Goal: Task Accomplishment & Management: Complete application form

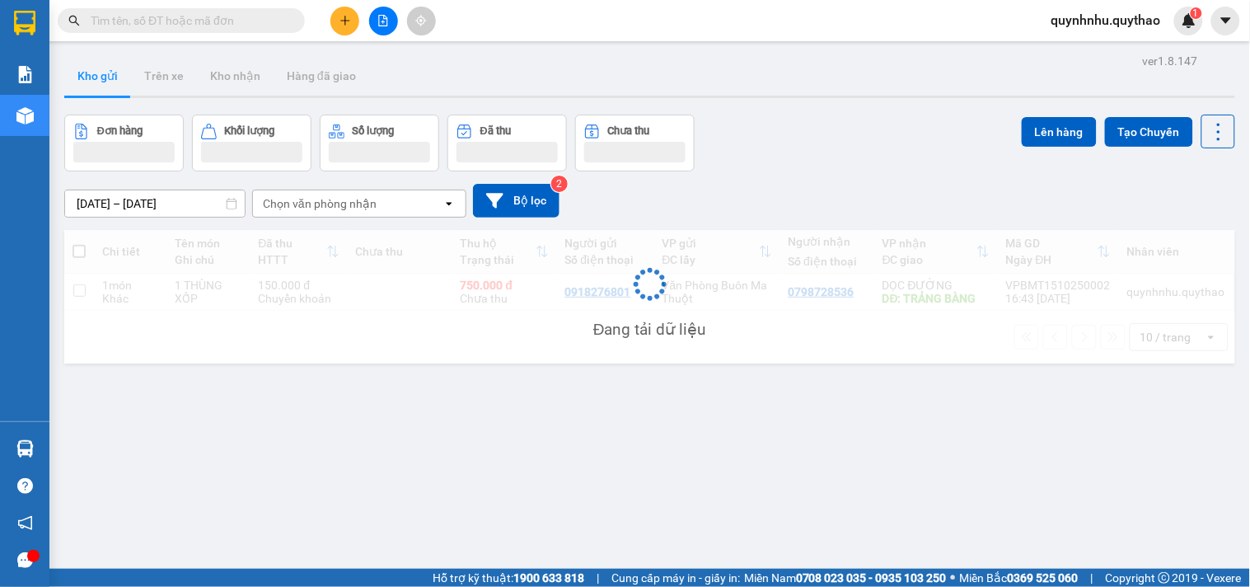
drag, startPoint x: 360, startPoint y: 29, endPoint x: 349, endPoint y: 19, distance: 15.2
click at [349, 19] on icon "plus" at bounding box center [345, 21] width 12 height 12
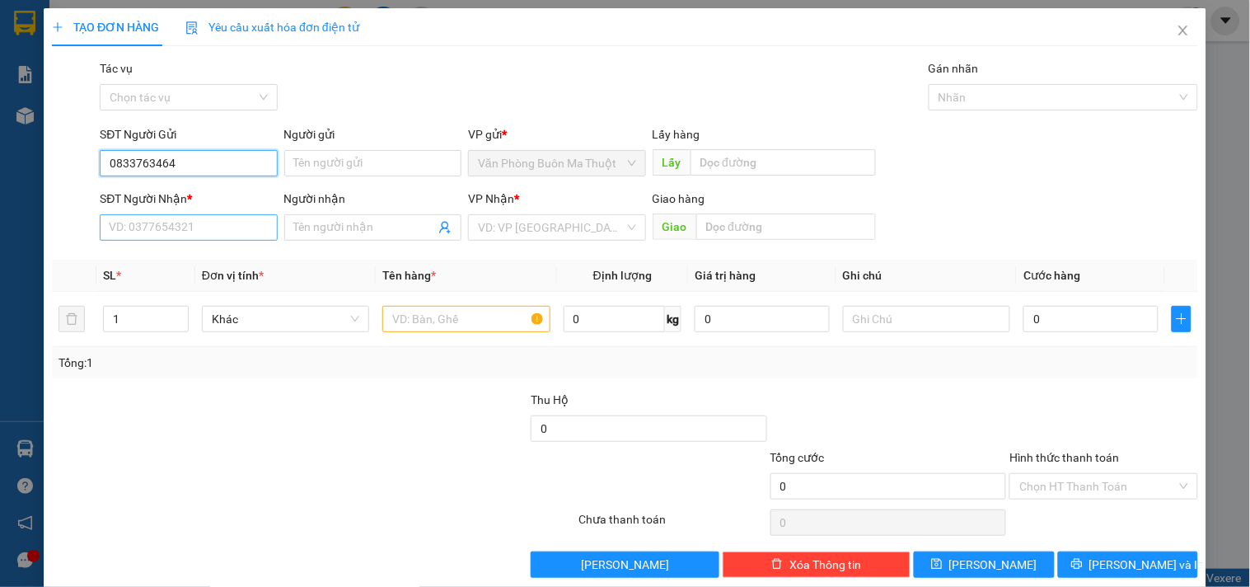
type input "0833763464"
click at [216, 225] on input "SĐT Người Nhận *" at bounding box center [188, 227] width 177 height 26
type input "0374374020"
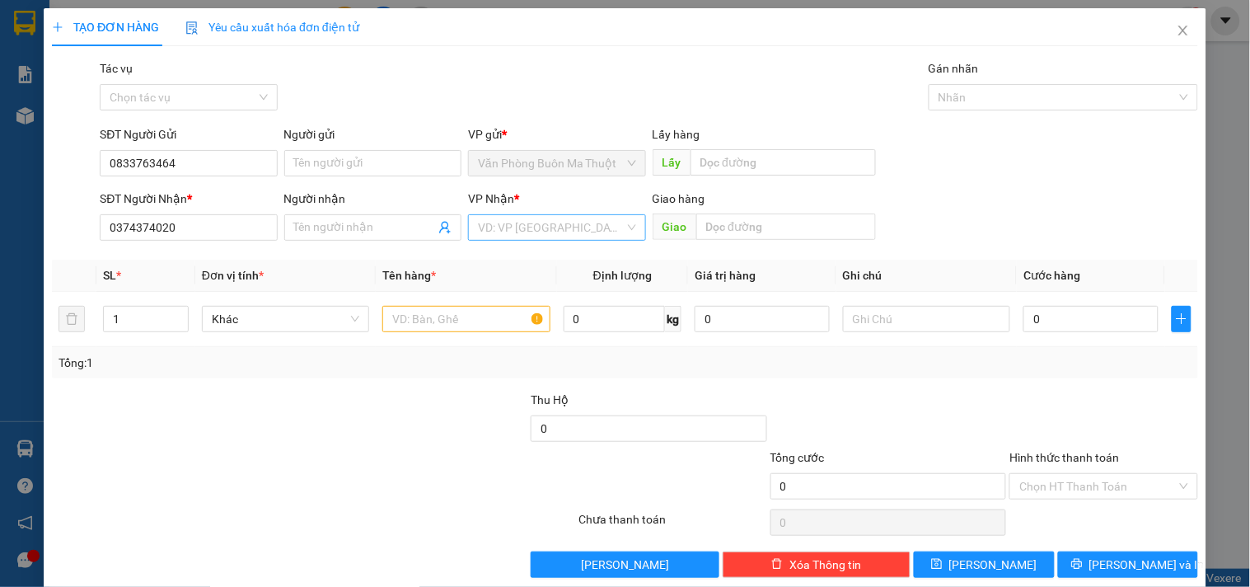
click at [556, 232] on input "search" at bounding box center [551, 227] width 146 height 25
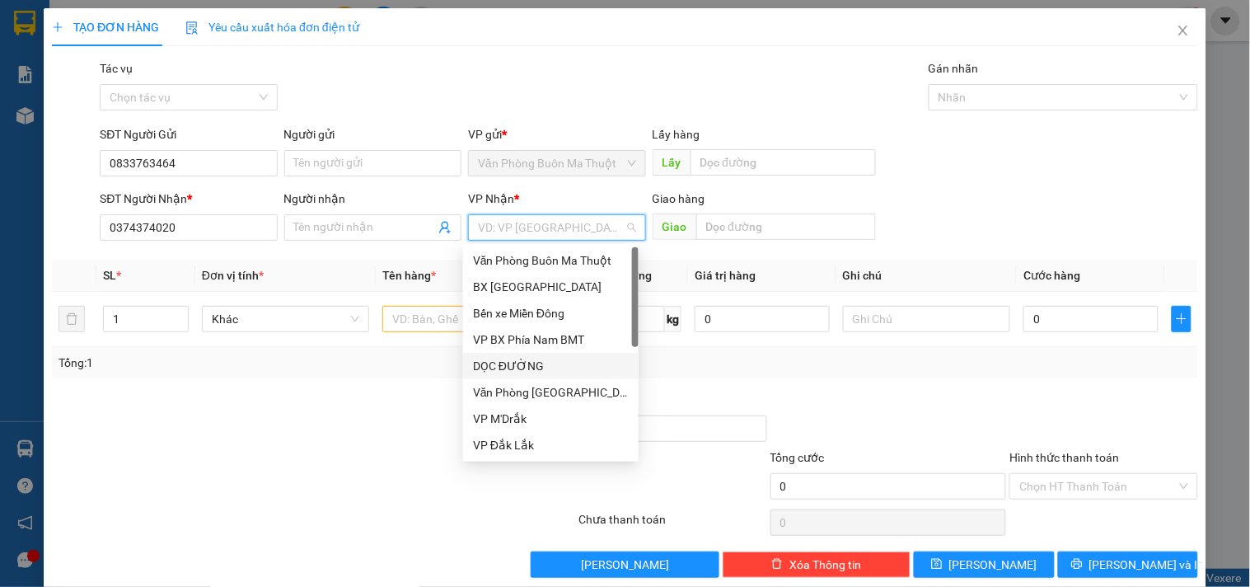
click at [546, 372] on div "DỌC ĐƯỜNG" at bounding box center [551, 366] width 156 height 18
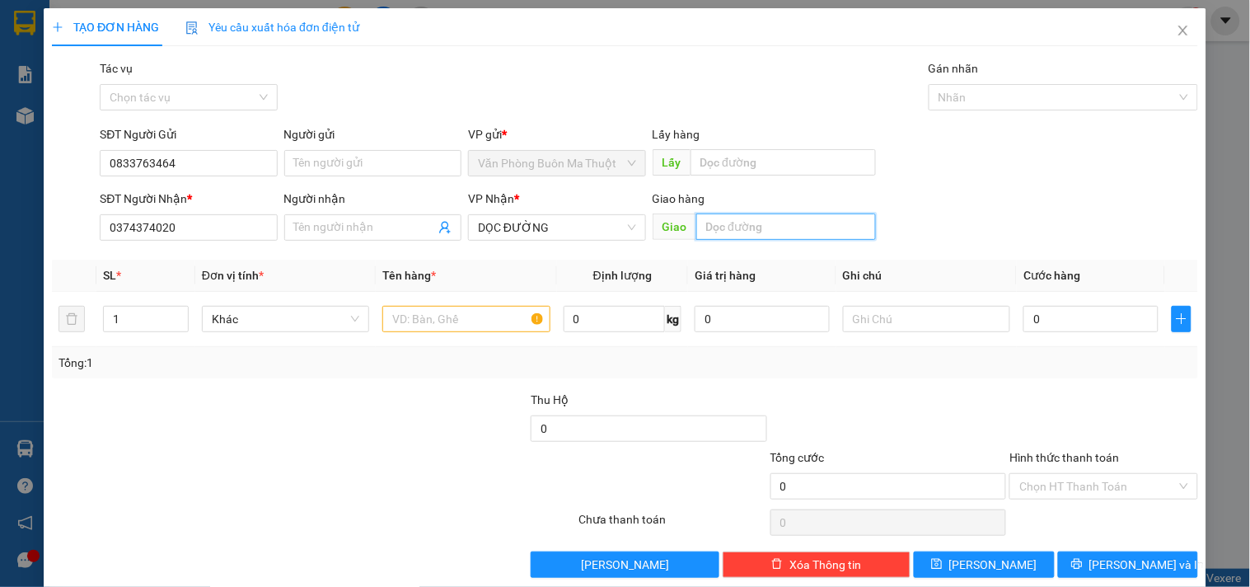
click at [751, 226] on input "text" at bounding box center [786, 226] width 180 height 26
type input "D"
type input "ĐỨC HÒA"
click at [490, 316] on input "text" at bounding box center [465, 319] width 167 height 26
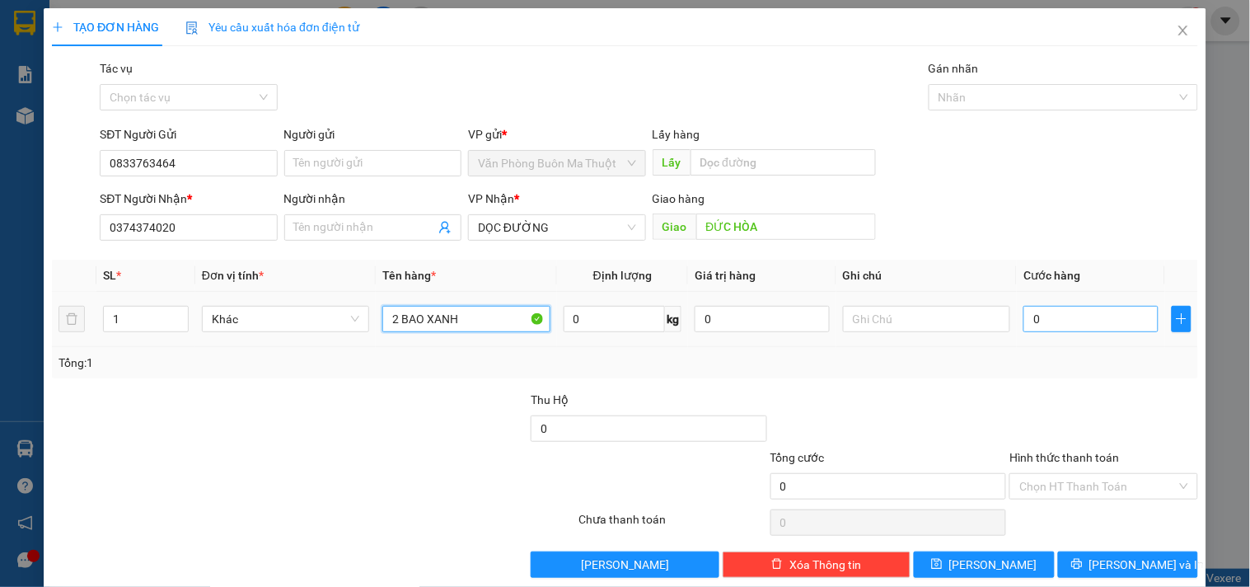
type input "2 BAO XANH"
click at [1041, 323] on input "0" at bounding box center [1090, 319] width 135 height 26
type input "2"
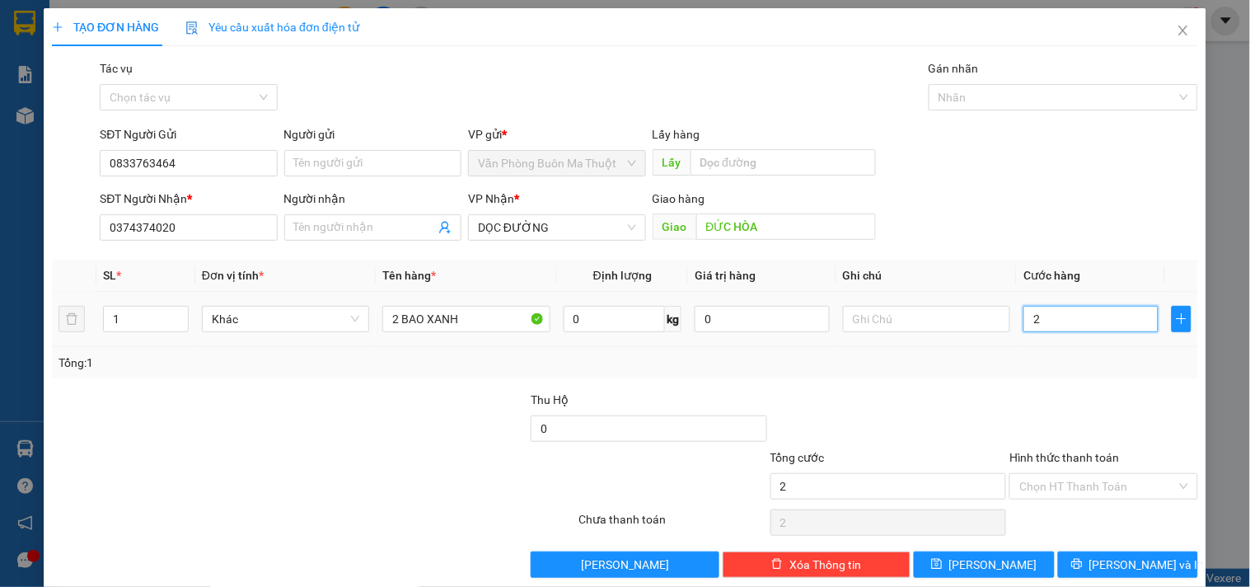
type input "24"
type input "240"
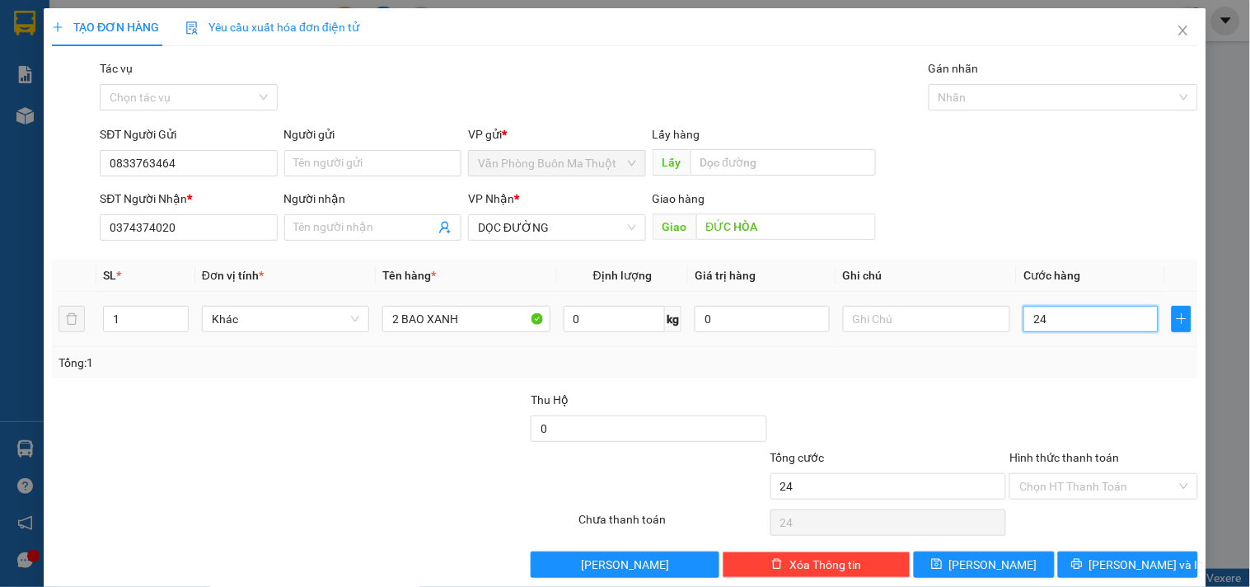
type input "240"
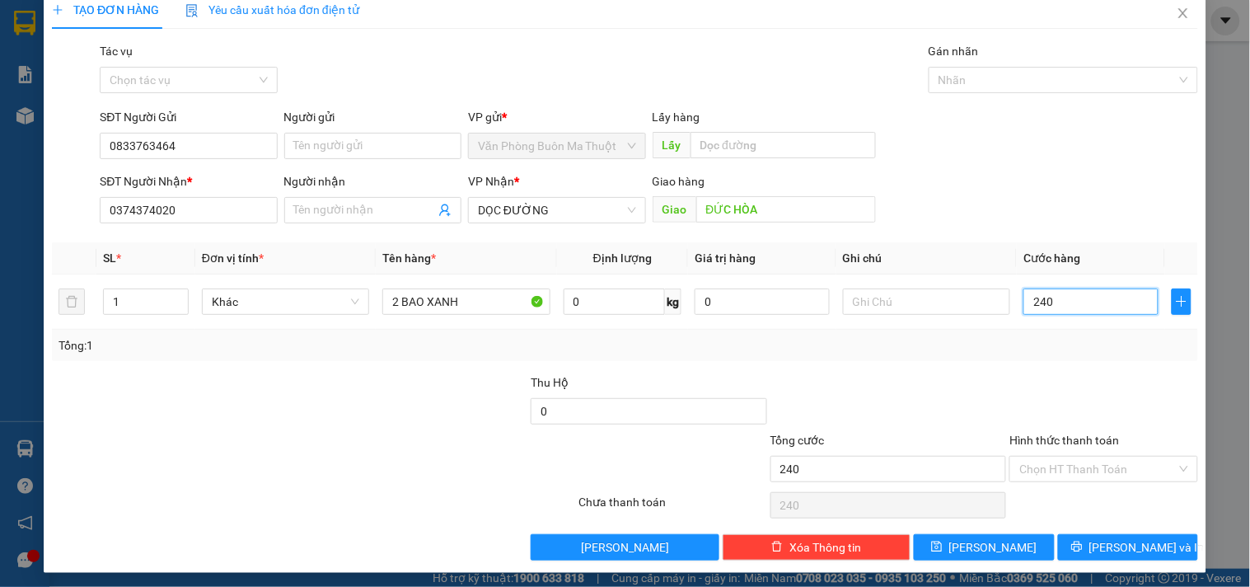
scroll to position [22, 0]
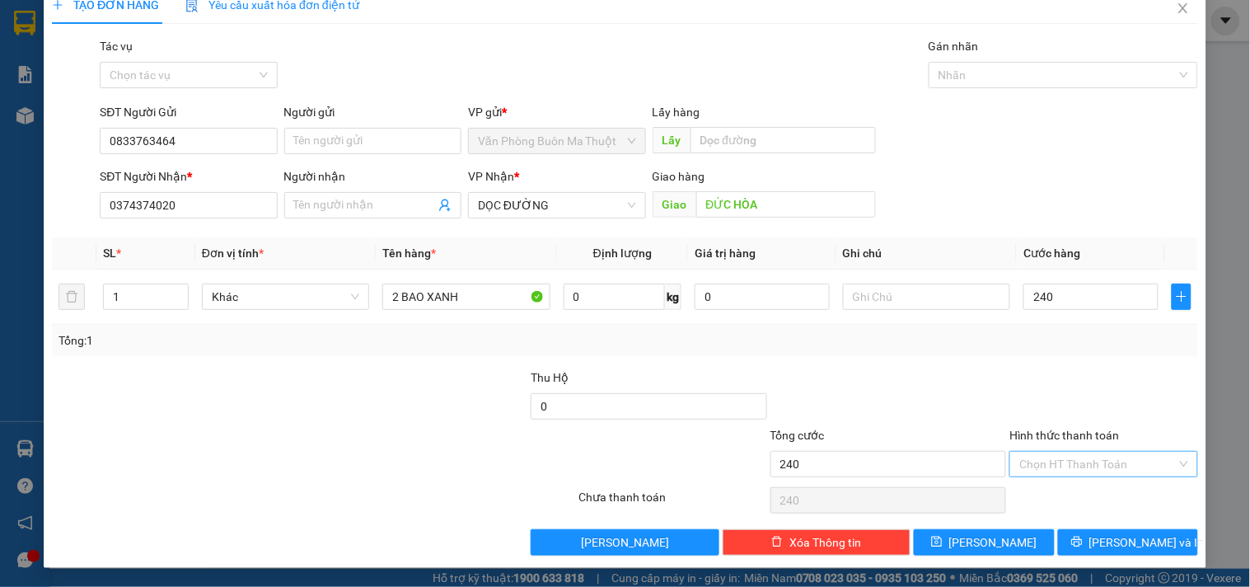
type input "240.000"
click at [1089, 456] on input "Hình thức thanh toán" at bounding box center [1097, 464] width 157 height 25
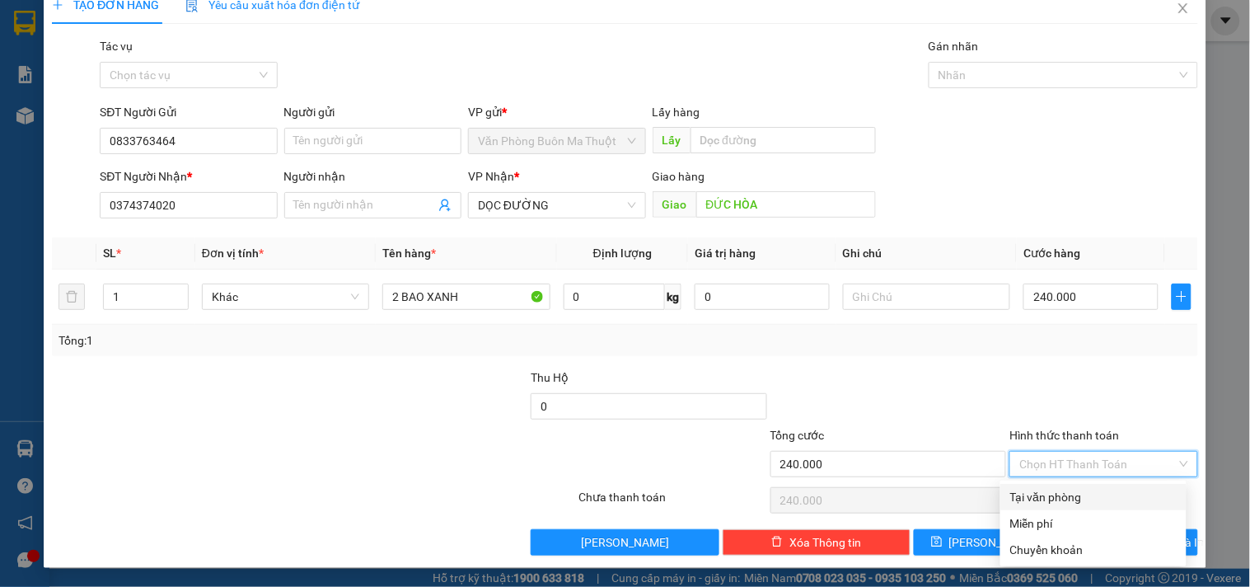
click at [1088, 496] on div "Tại văn phòng" at bounding box center [1093, 497] width 166 height 18
type input "0"
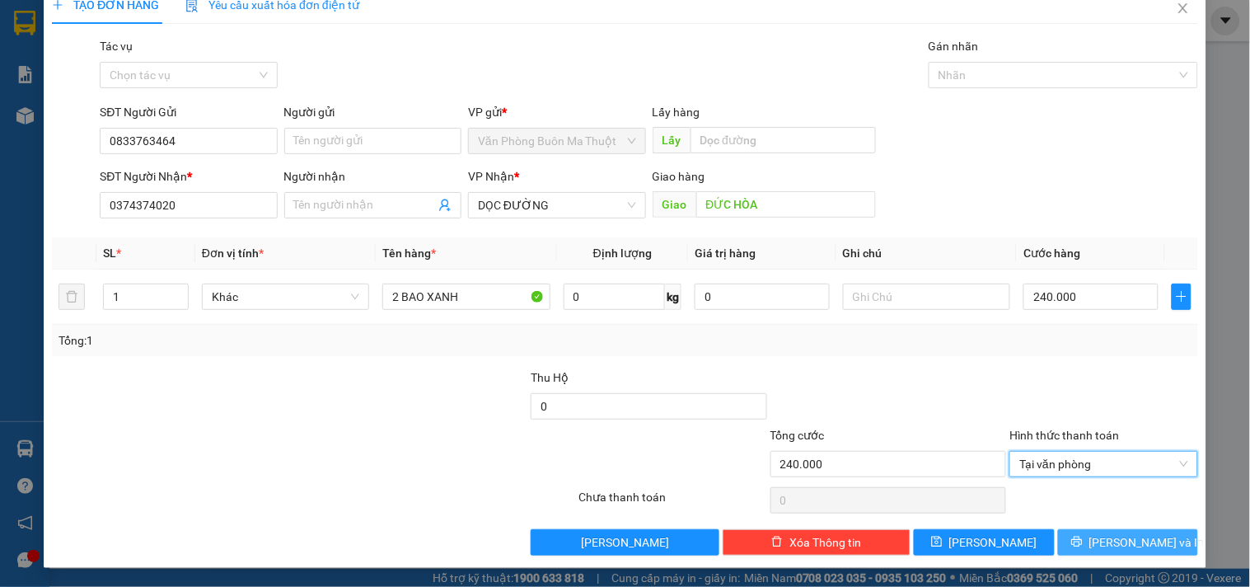
click at [1131, 542] on span "[PERSON_NAME] và In" at bounding box center [1146, 542] width 115 height 18
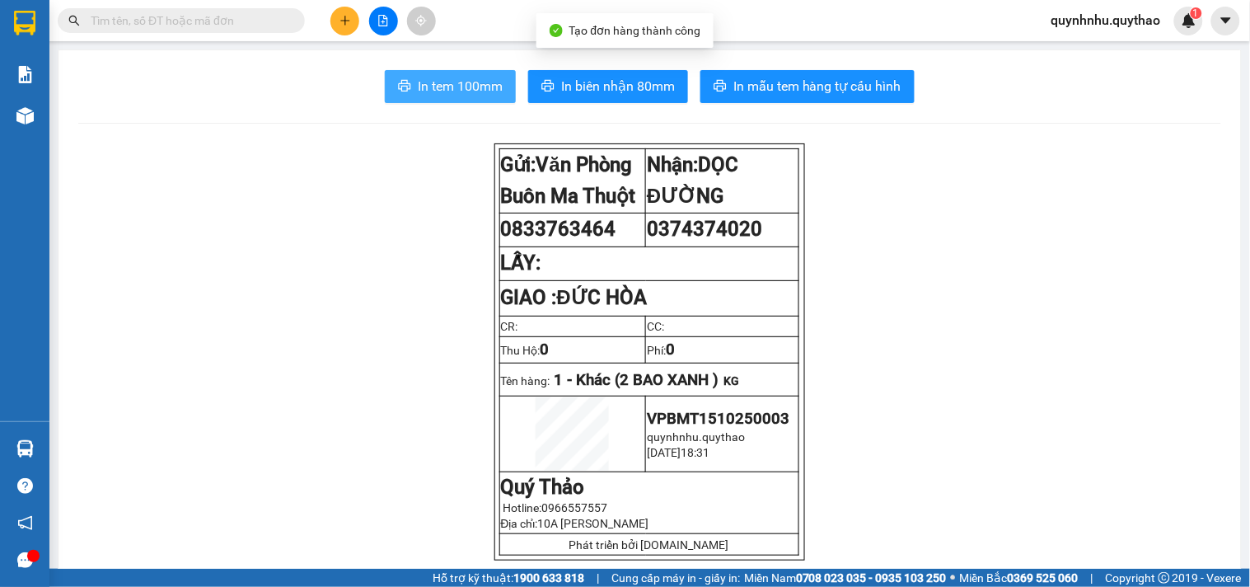
click at [478, 96] on button "In tem 100mm" at bounding box center [450, 86] width 131 height 33
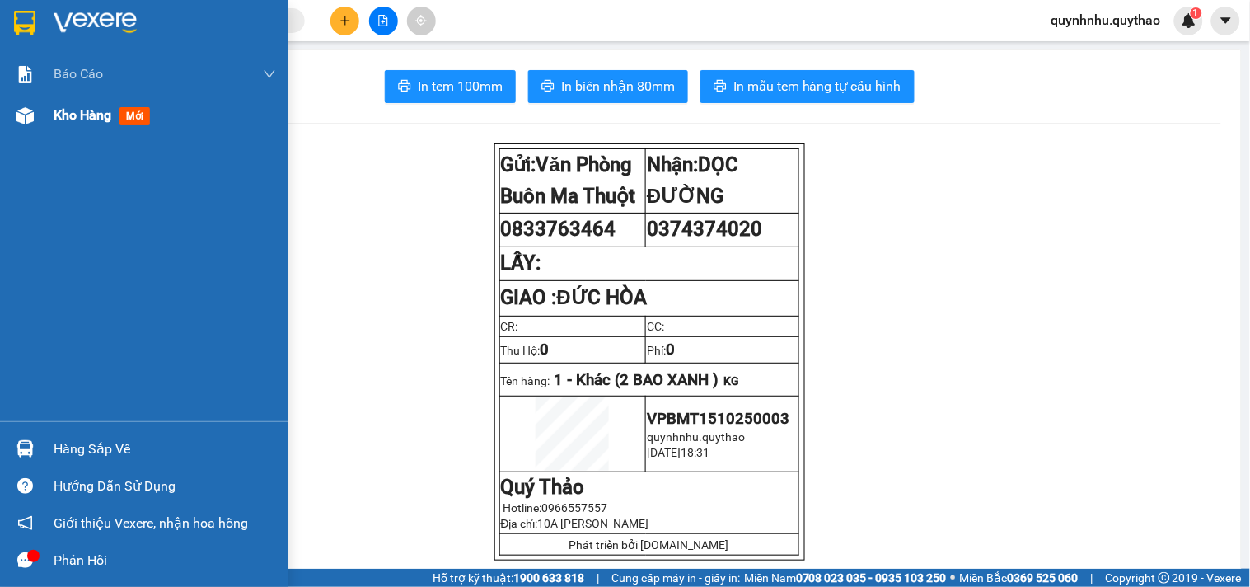
click at [54, 123] on span "Kho hàng" at bounding box center [83, 115] width 58 height 16
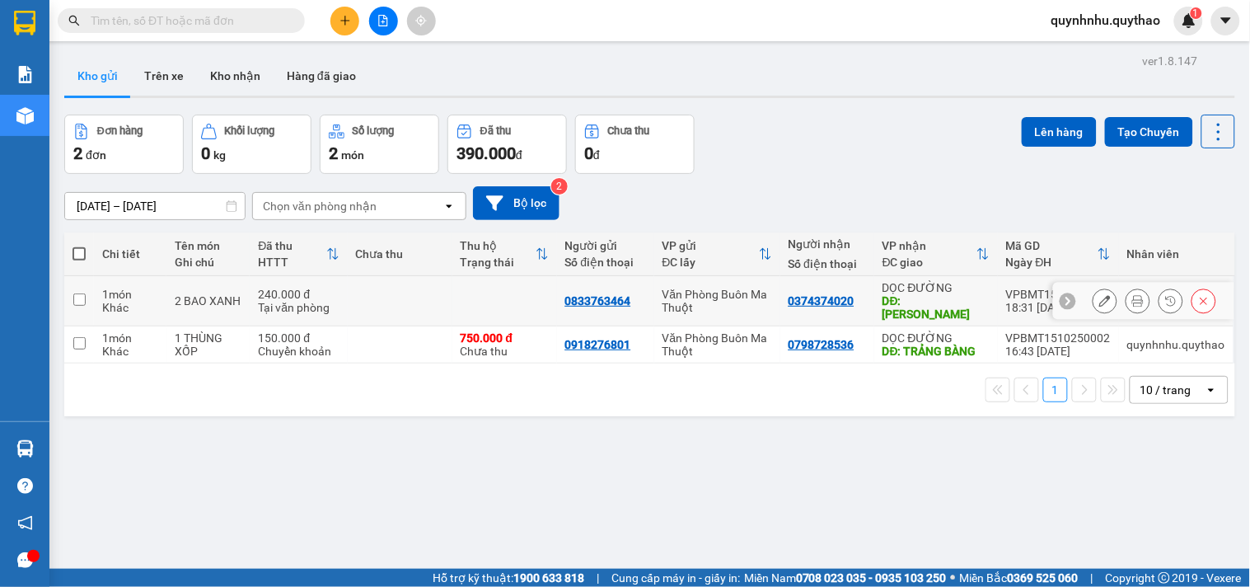
click at [1099, 300] on icon at bounding box center [1105, 301] width 12 height 12
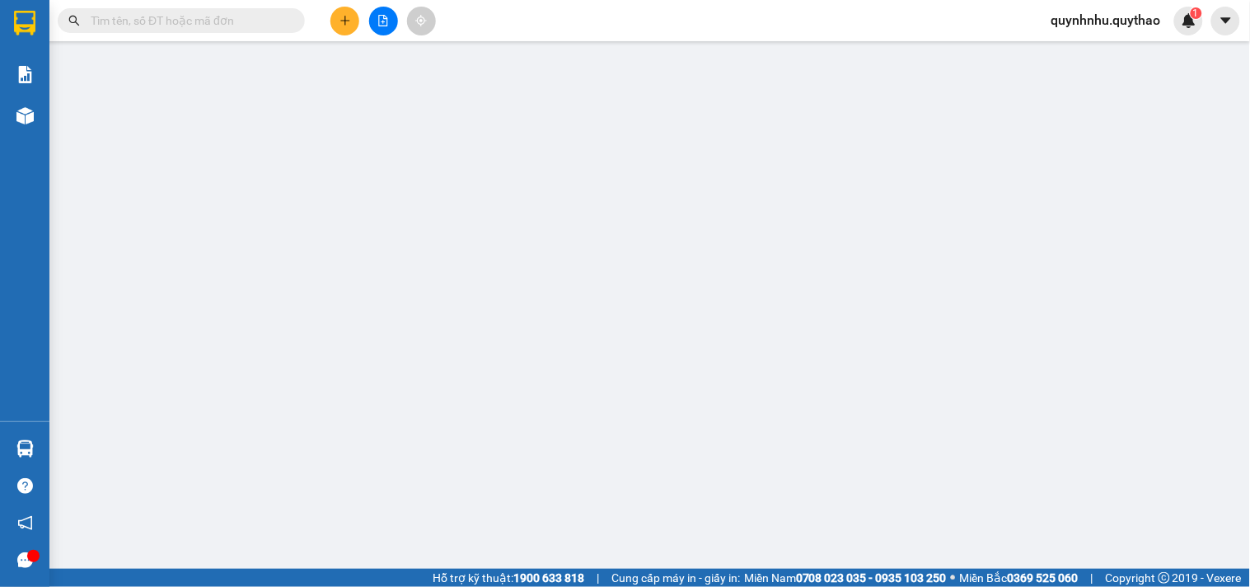
type input "0833763464"
type input "0374374020"
type input "ĐỨC HÒA"
type input "240.000"
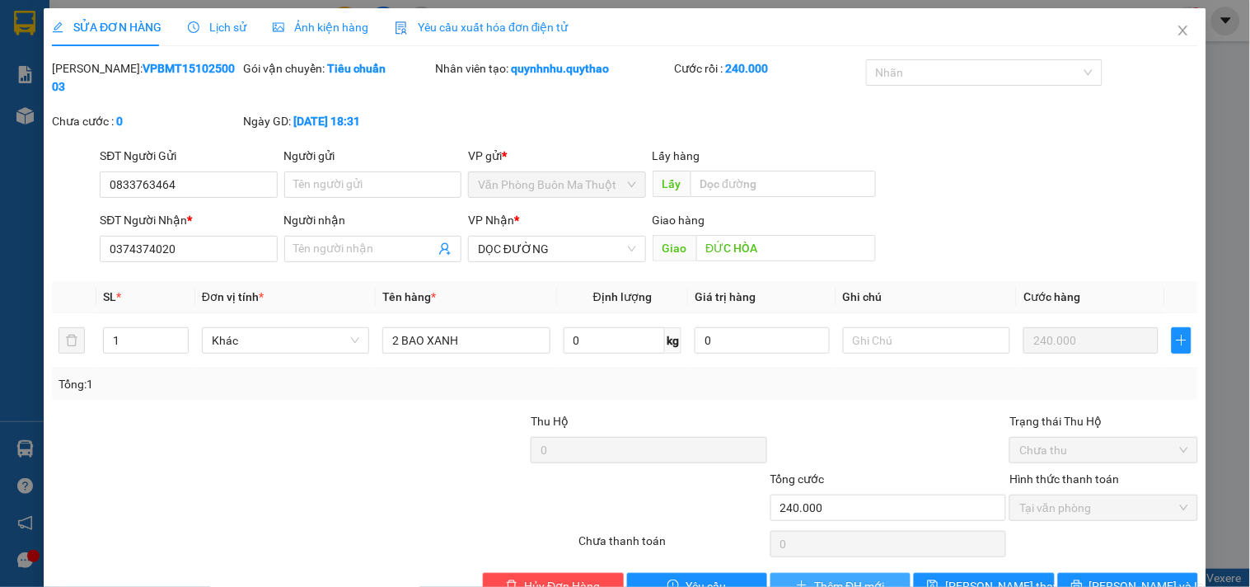
click at [845, 577] on span "Thêm ĐH mới" at bounding box center [849, 586] width 70 height 18
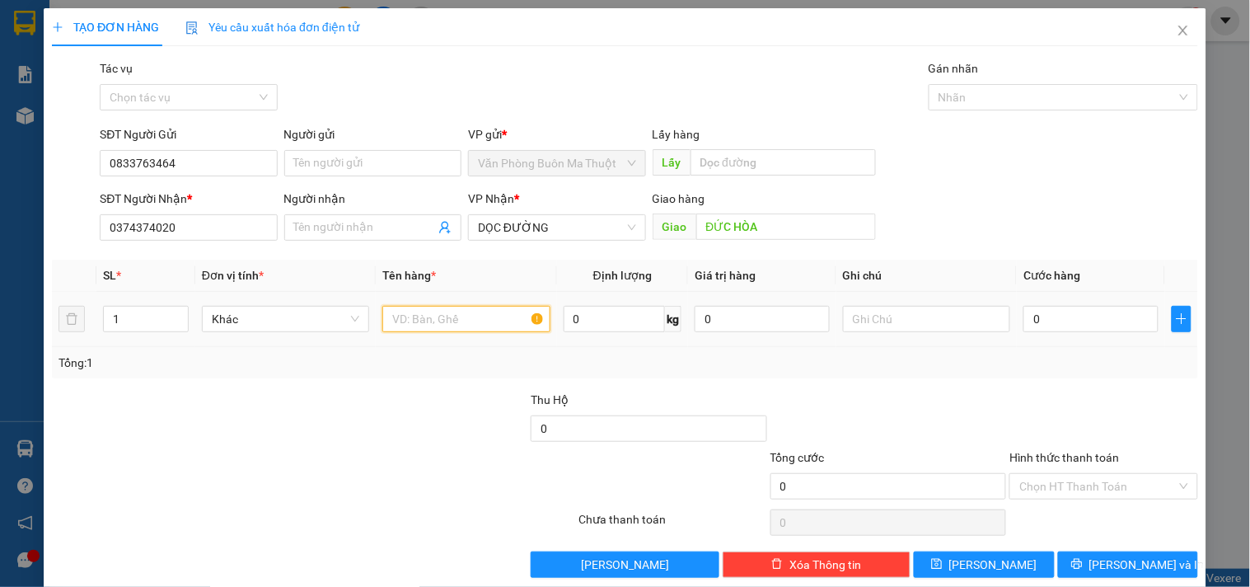
click at [474, 321] on input "text" at bounding box center [465, 319] width 167 height 26
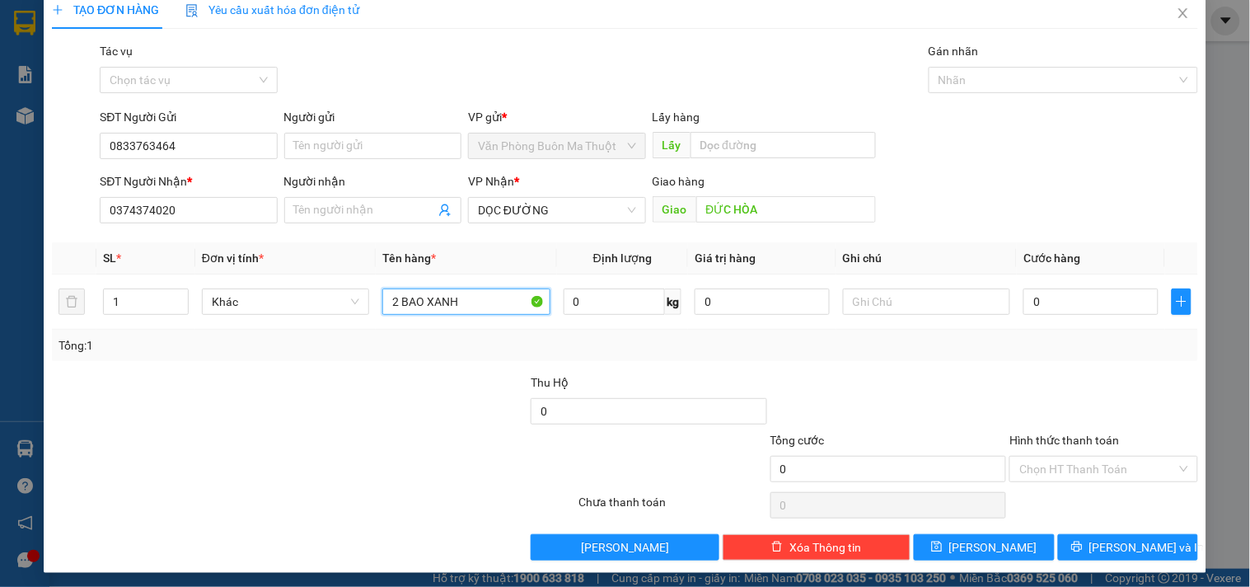
scroll to position [22, 0]
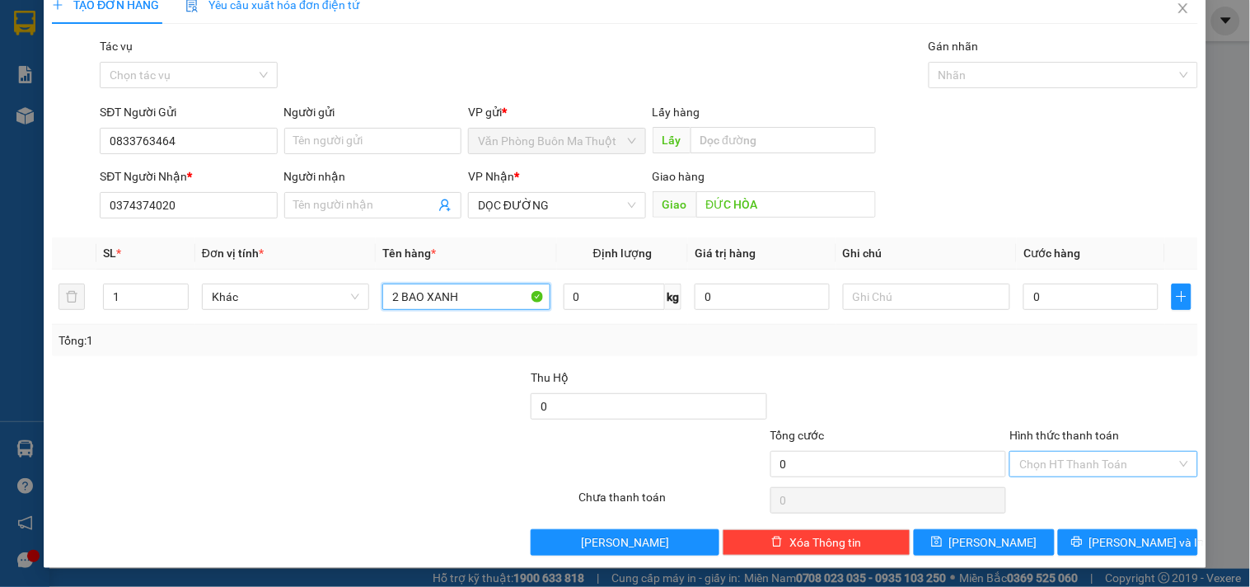
type input "2 BAO XANH"
click at [1093, 452] on input "Hình thức thanh toán" at bounding box center [1097, 464] width 157 height 25
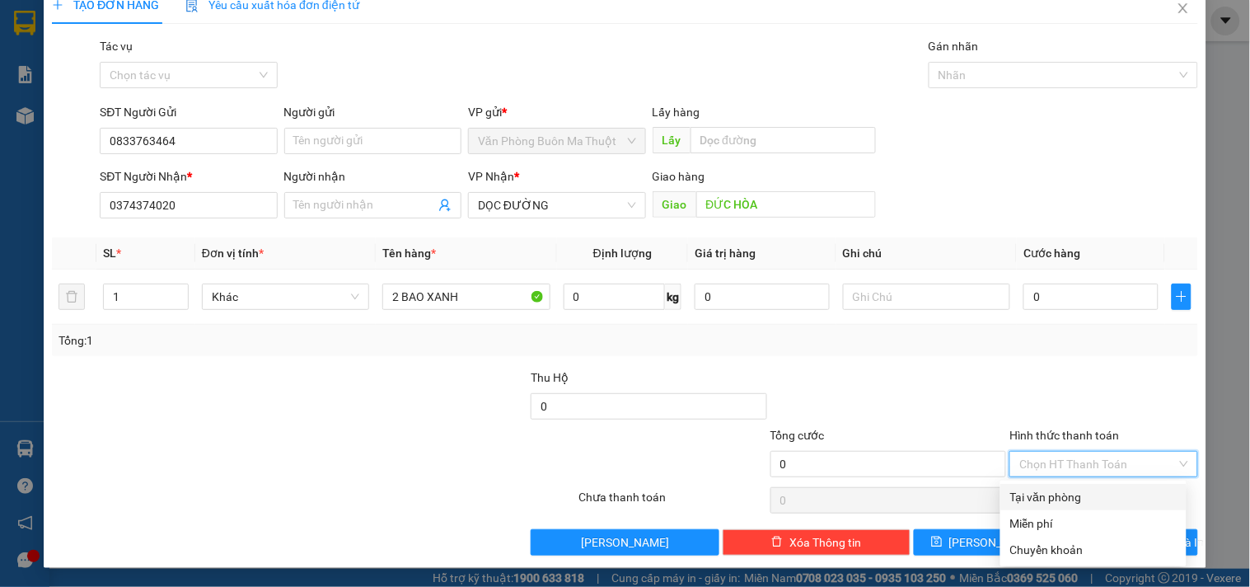
click at [1075, 494] on div "Tại văn phòng" at bounding box center [1093, 497] width 166 height 18
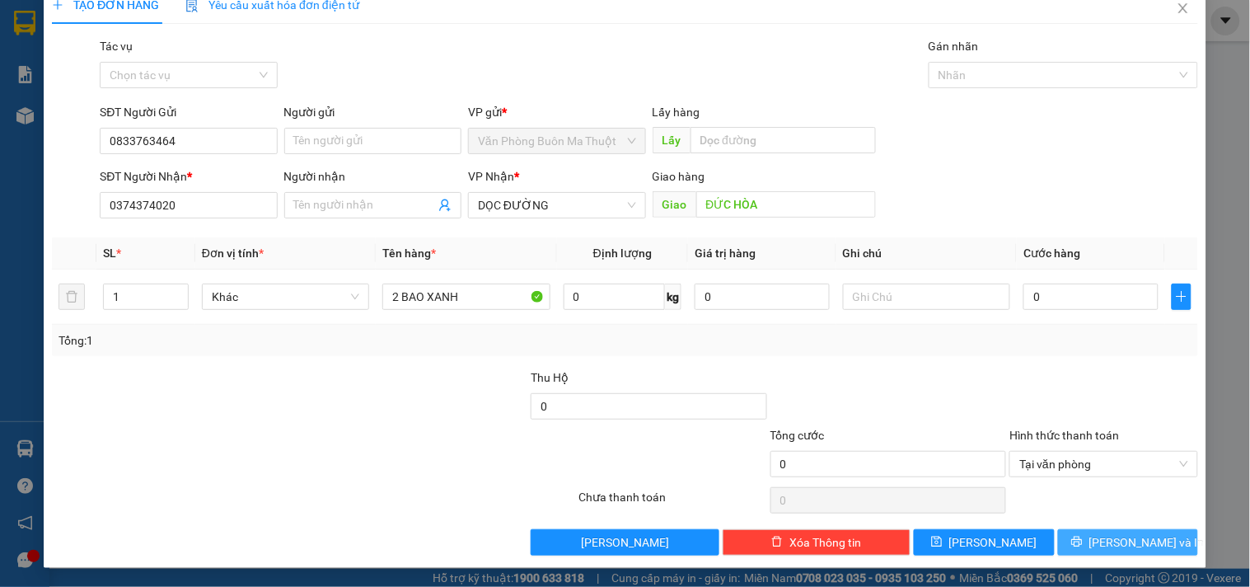
click at [1119, 536] on span "[PERSON_NAME] và In" at bounding box center [1146, 542] width 115 height 18
click at [1055, 294] on input "0" at bounding box center [1090, 296] width 135 height 26
click at [1177, 2] on icon "close" at bounding box center [1183, 8] width 13 height 13
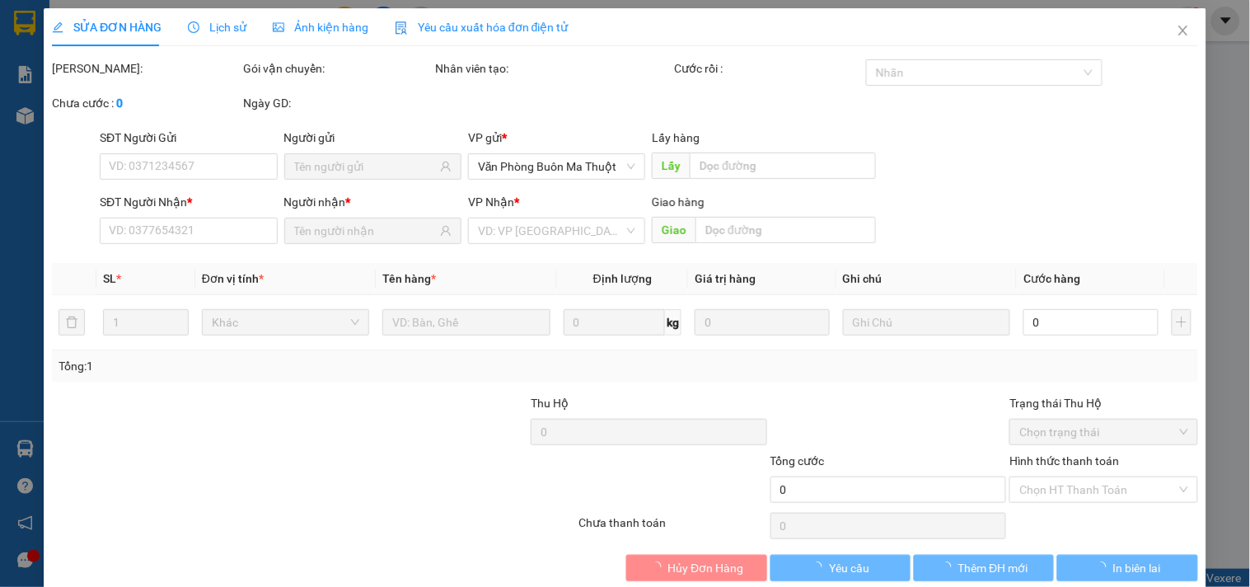
type input "0833763464"
type input "0374374020"
type input "ĐỨC HÒA"
type input "240.000"
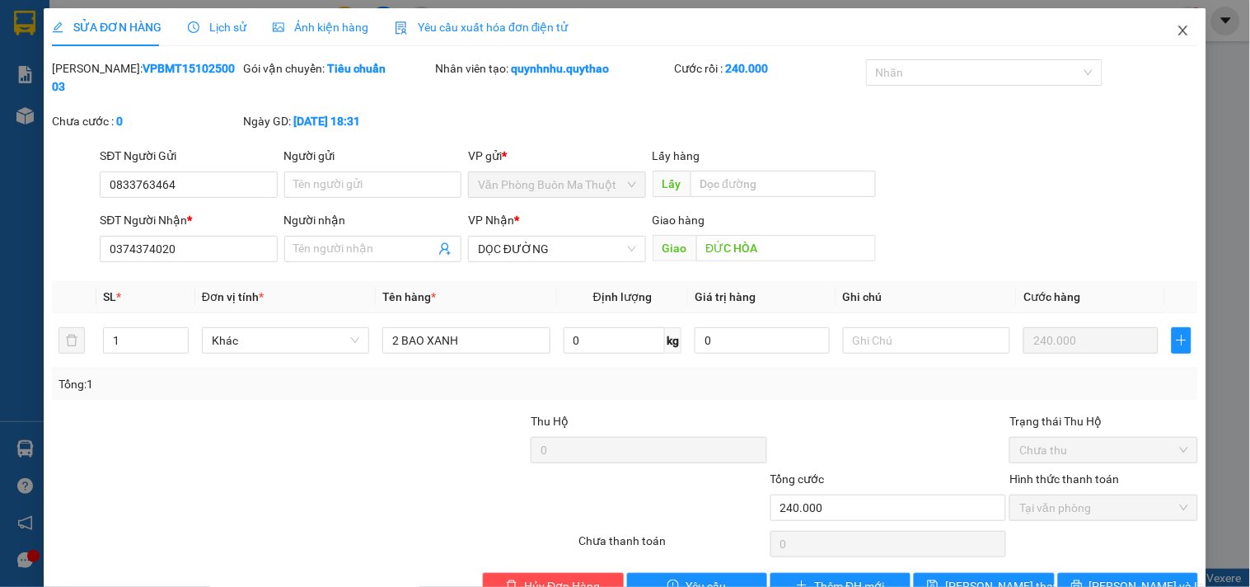
click at [1163, 31] on span "Close" at bounding box center [1183, 31] width 46 height 46
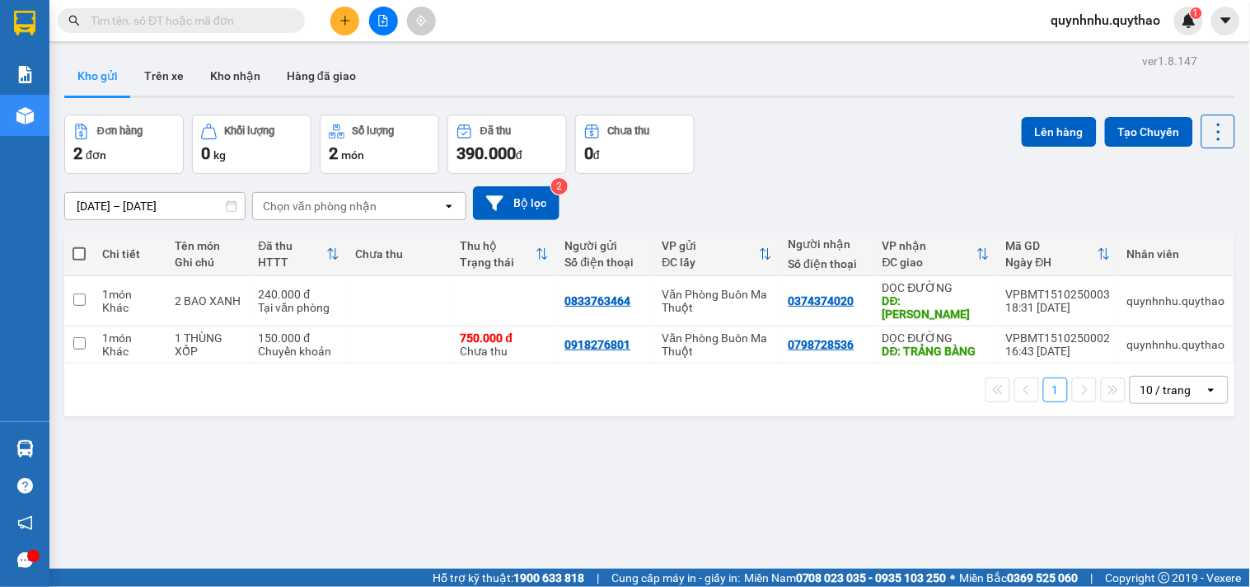
click at [273, 14] on input "text" at bounding box center [188, 21] width 194 height 18
paste input "0827407407"
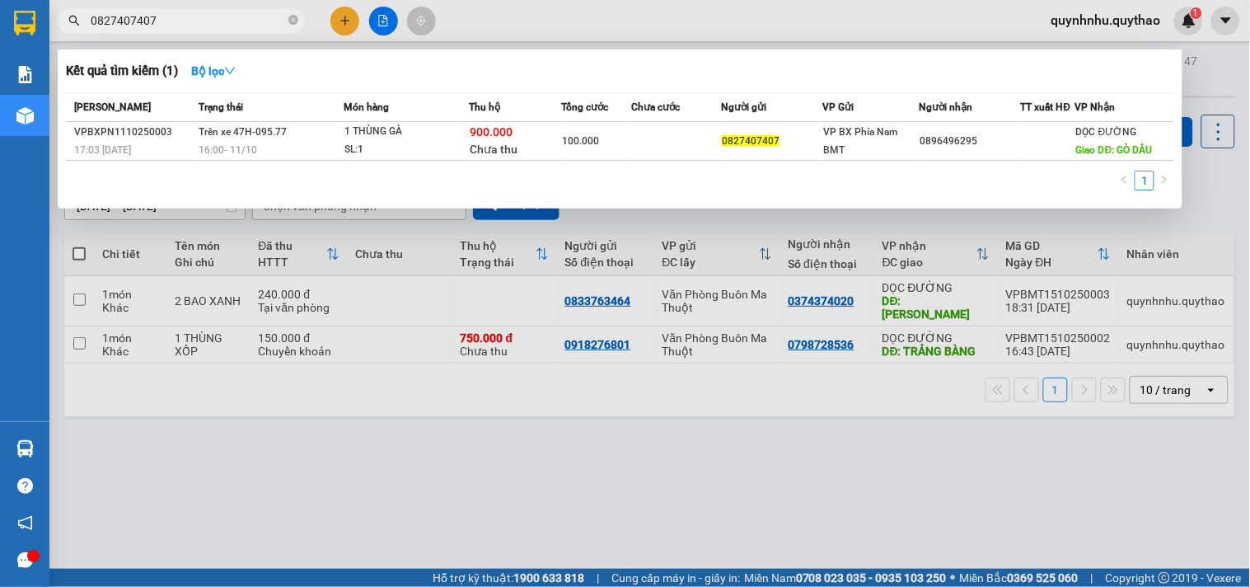
type input "0827407407"
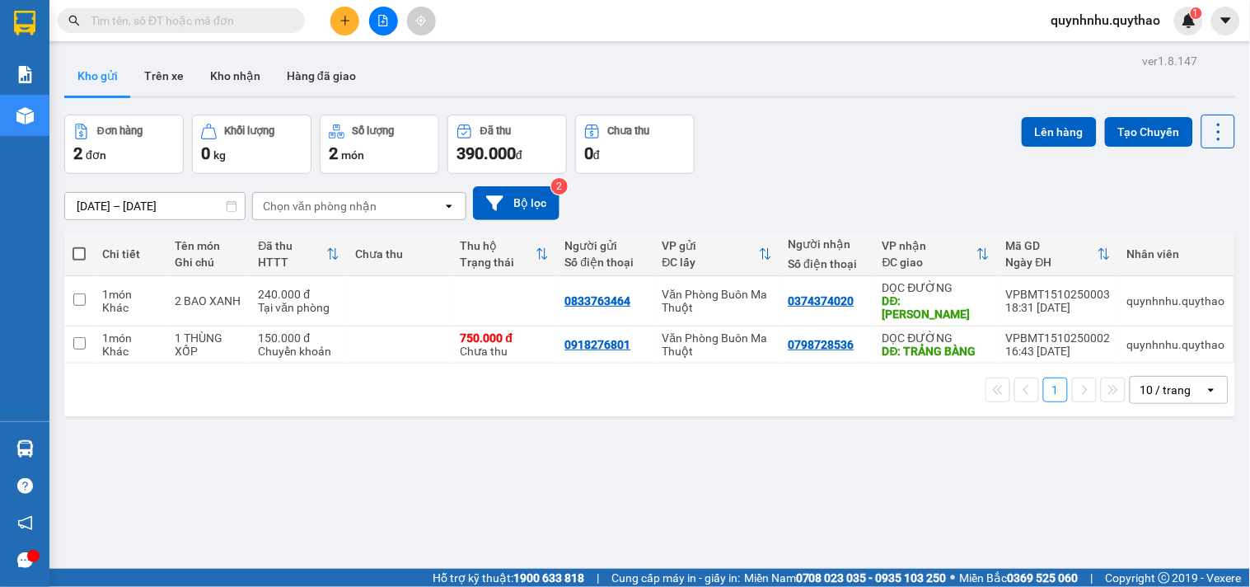
drag, startPoint x: 212, startPoint y: 15, endPoint x: 218, endPoint y: 23, distance: 10.1
click at [211, 15] on input "text" at bounding box center [188, 21] width 194 height 18
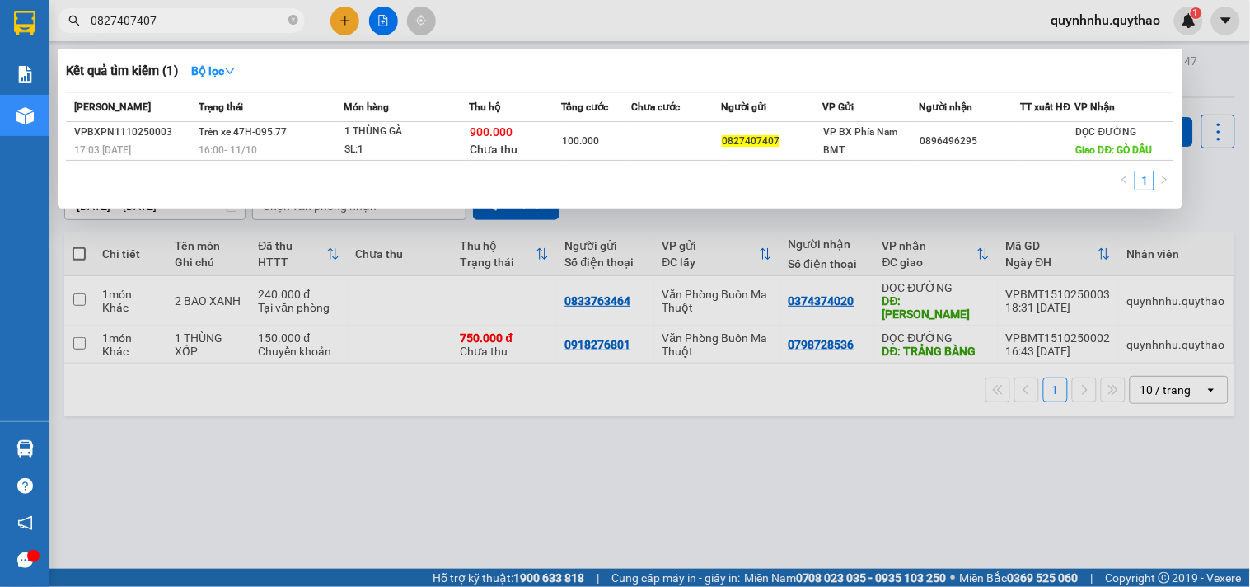
type input "0827407407"
click at [107, 26] on input "0827407407" at bounding box center [188, 21] width 194 height 18
